Goal: Transaction & Acquisition: Purchase product/service

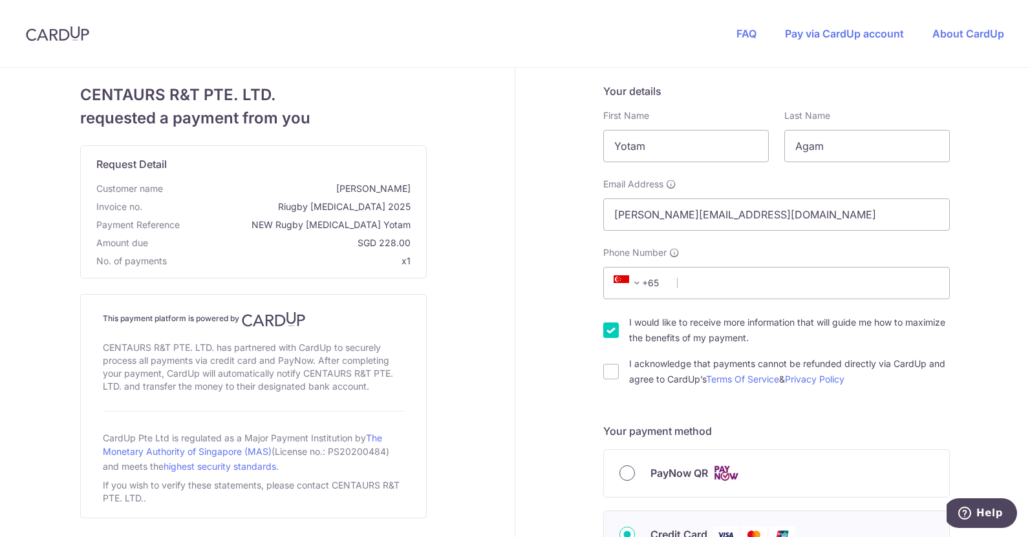
click at [627, 469] on input "PayNow QR" at bounding box center [627, 473] width 16 height 16
radio input "true"
click at [744, 277] on input "Phone Number" at bounding box center [776, 283] width 346 height 32
type input "86535028"
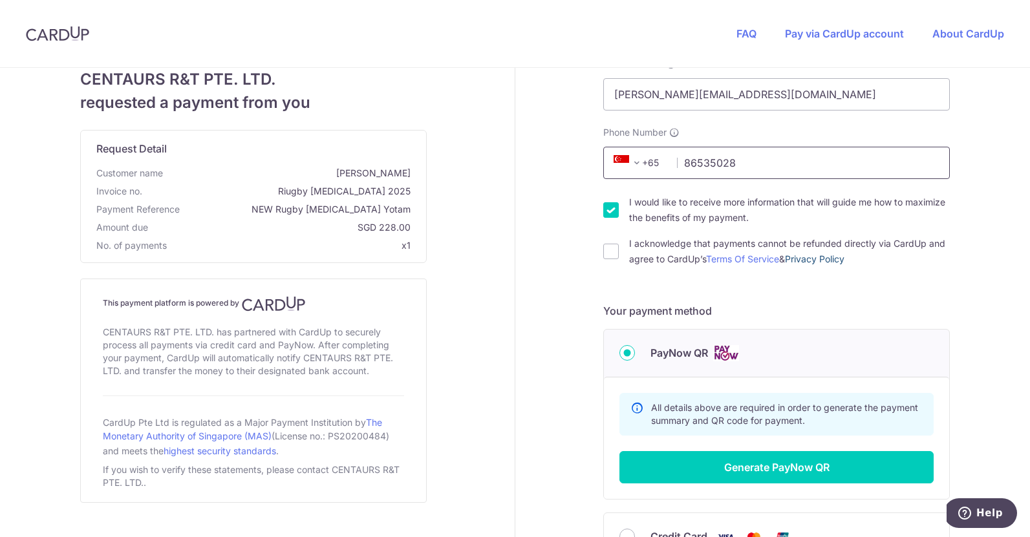
scroll to position [156, 0]
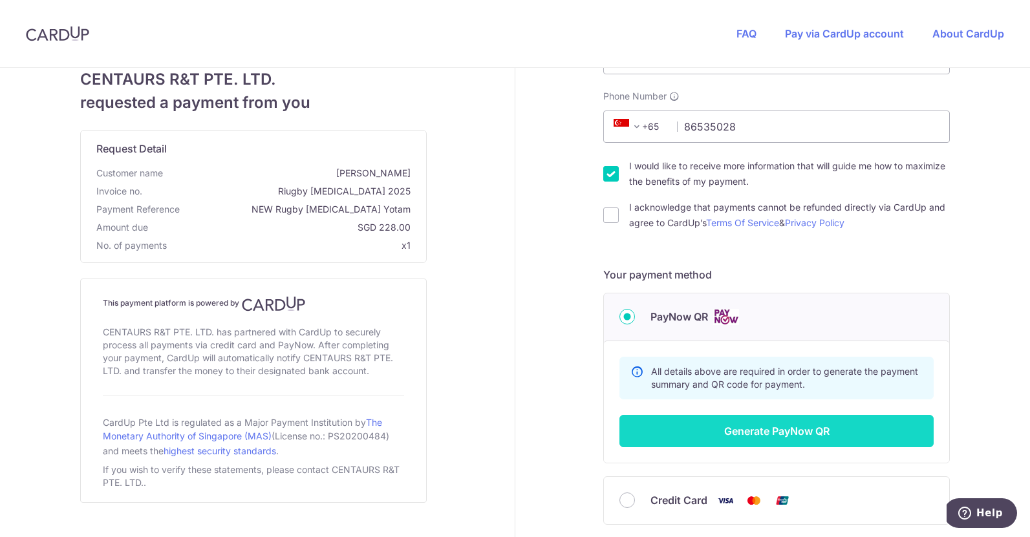
click at [769, 430] on button "Generate PayNow QR" at bounding box center [776, 431] width 314 height 32
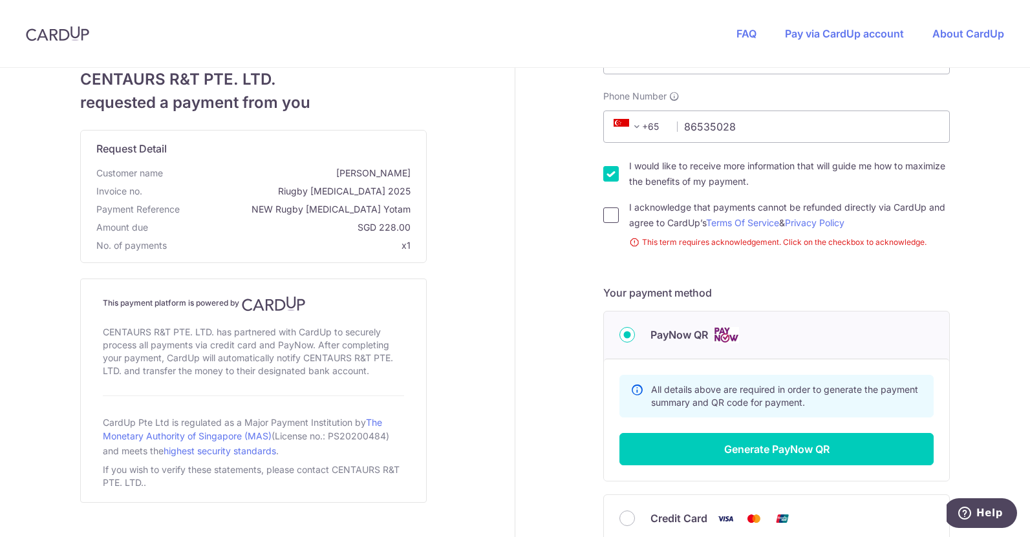
click at [610, 216] on input "I acknowledge that payments cannot be refunded directly via CardUp and agree to…" at bounding box center [611, 215] width 16 height 16
checkbox input "true"
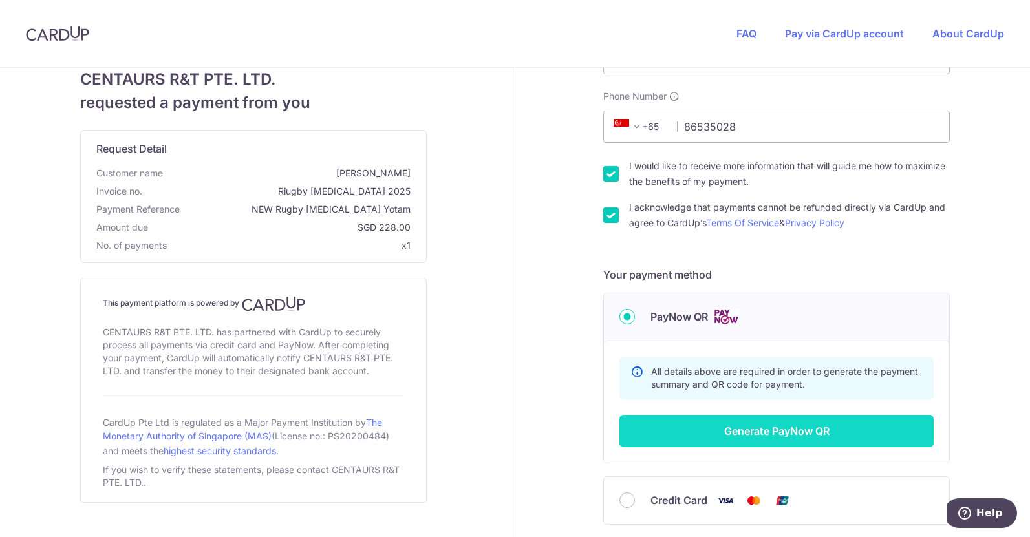
click at [749, 426] on button "Generate PayNow QR" at bounding box center [776, 431] width 314 height 32
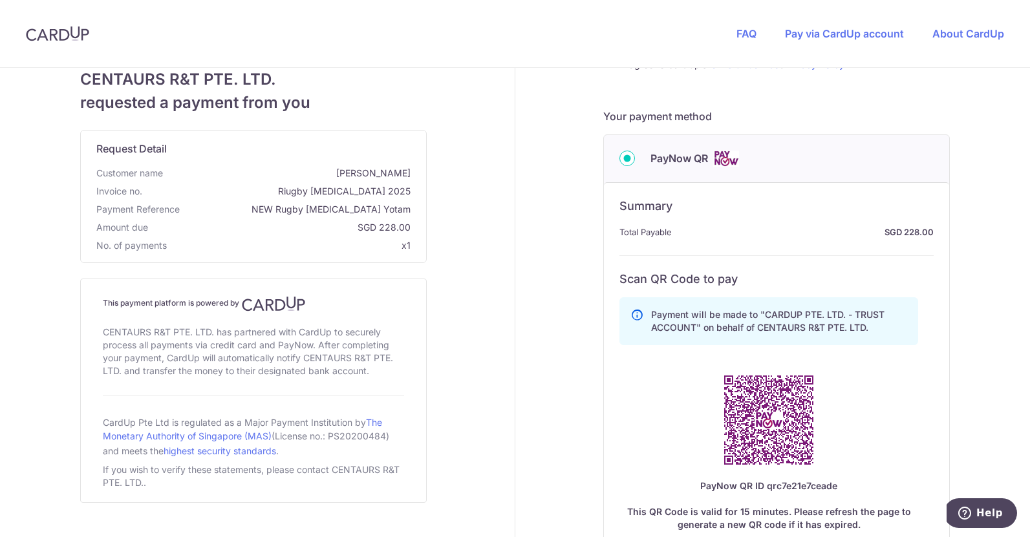
scroll to position [312, 0]
